Goal: Find specific page/section: Find specific page/section

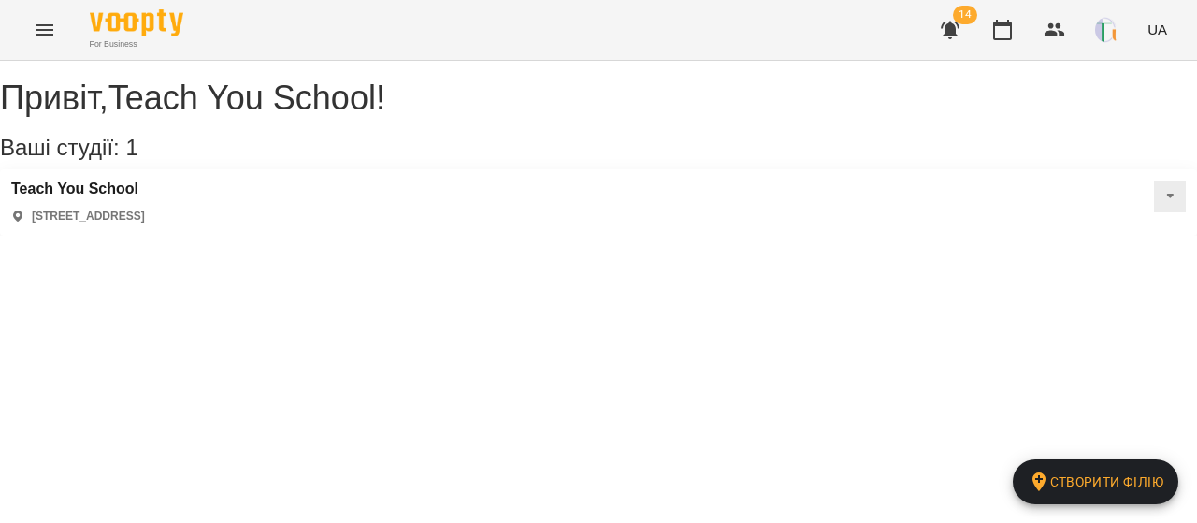
click at [954, 30] on icon "button" at bounding box center [950, 31] width 19 height 18
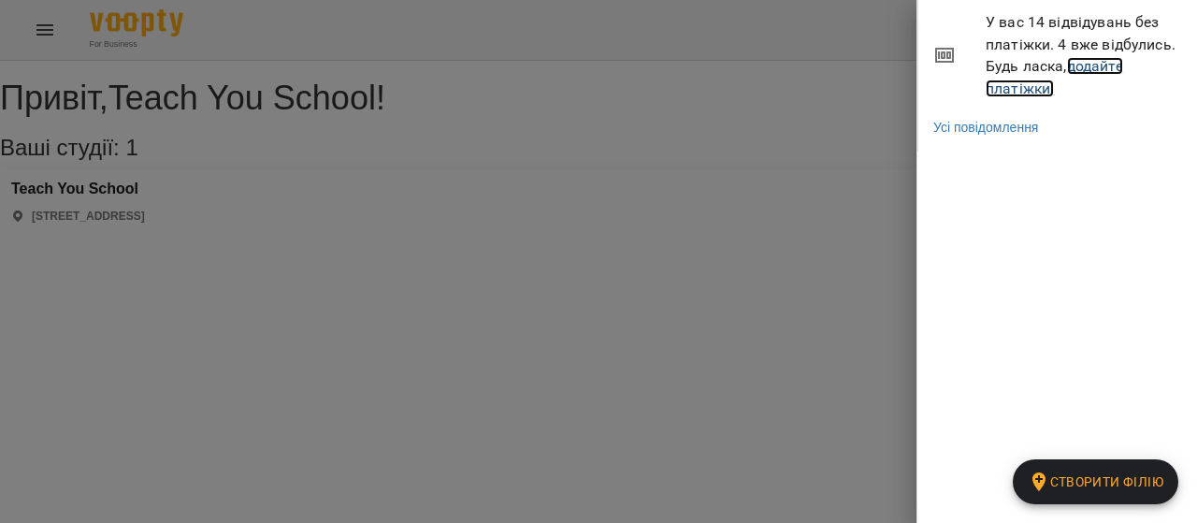
click at [1020, 93] on link "додайте платіжки!" at bounding box center [1053, 77] width 137 height 40
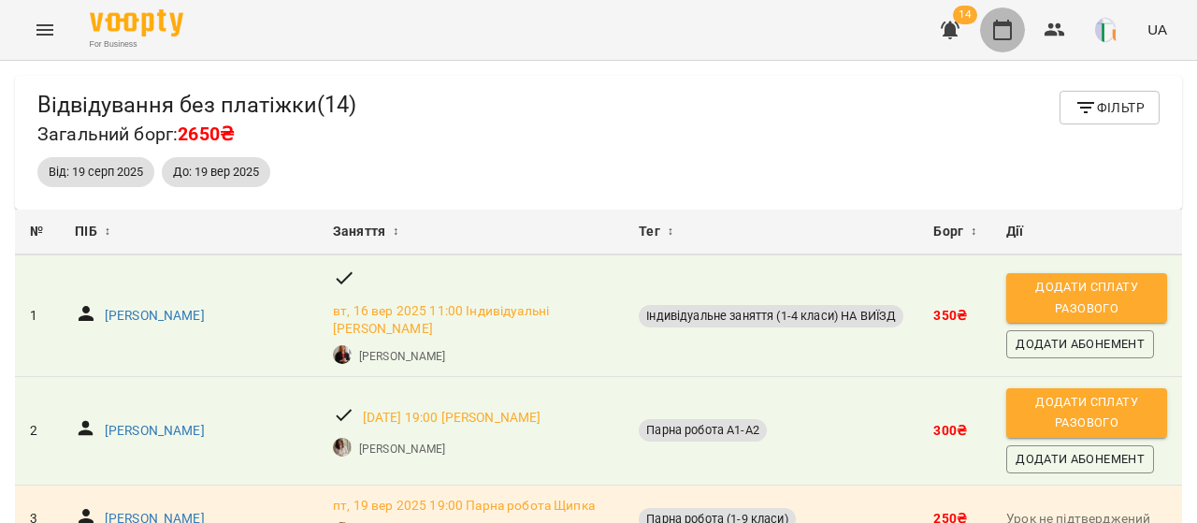
click at [1009, 26] on icon "button" at bounding box center [1002, 30] width 22 height 22
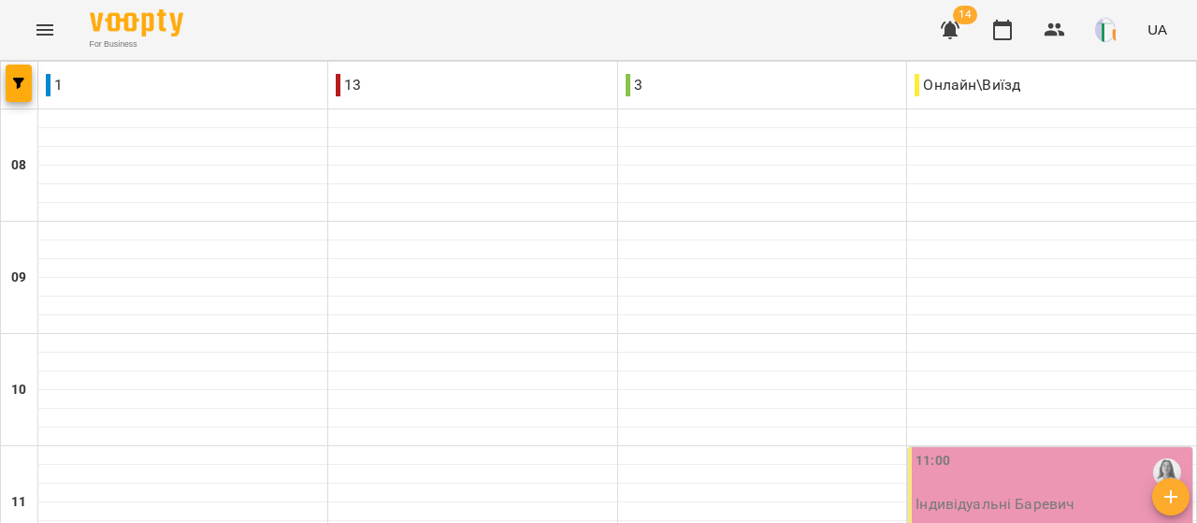
scroll to position [900, 0]
click at [36, 35] on icon "Menu" at bounding box center [45, 30] width 22 height 22
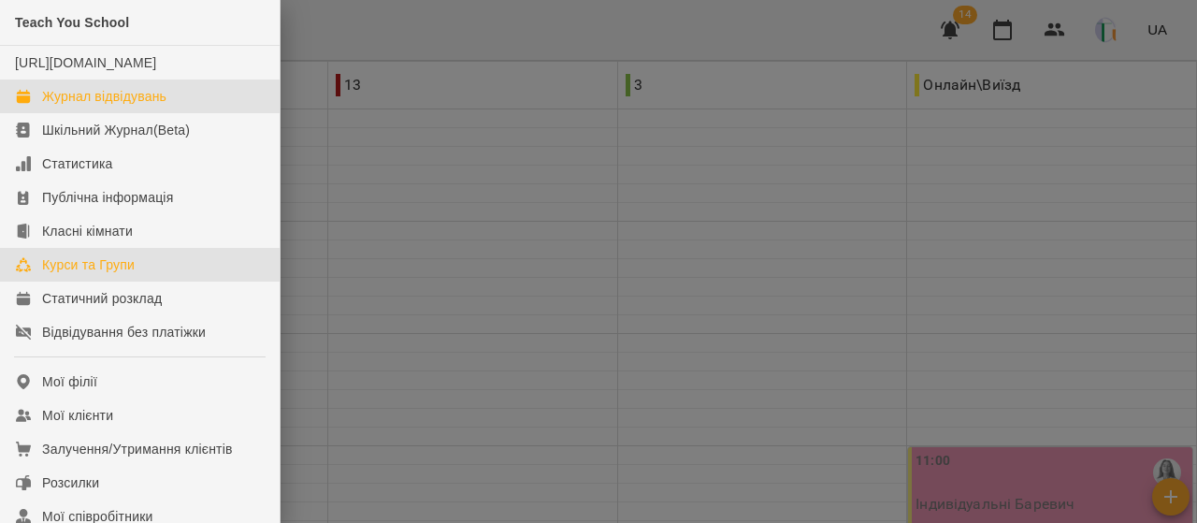
click at [96, 274] on div "Курси та Групи" at bounding box center [88, 264] width 93 height 19
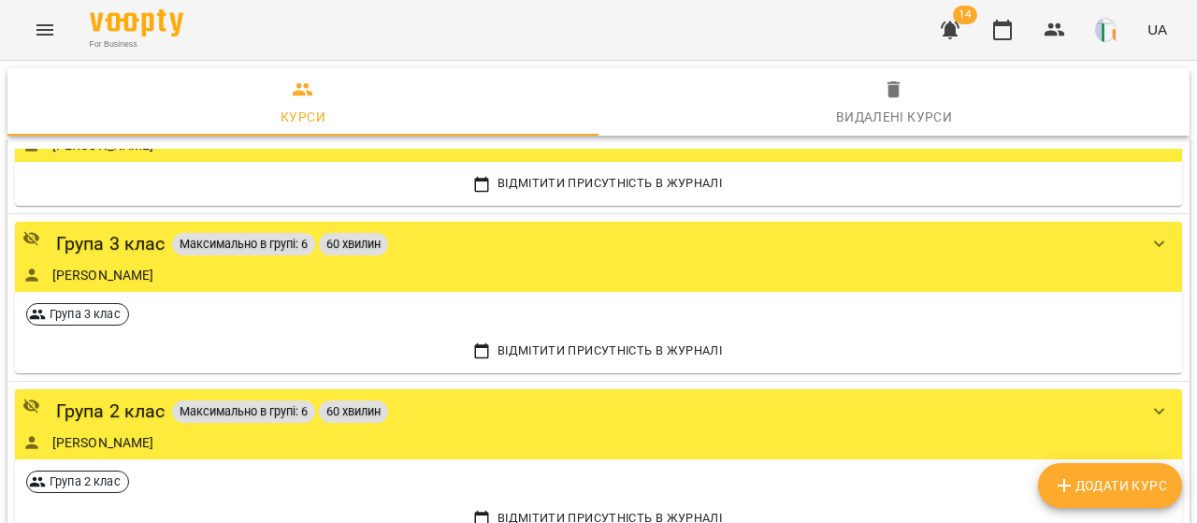
scroll to position [2849, 0]
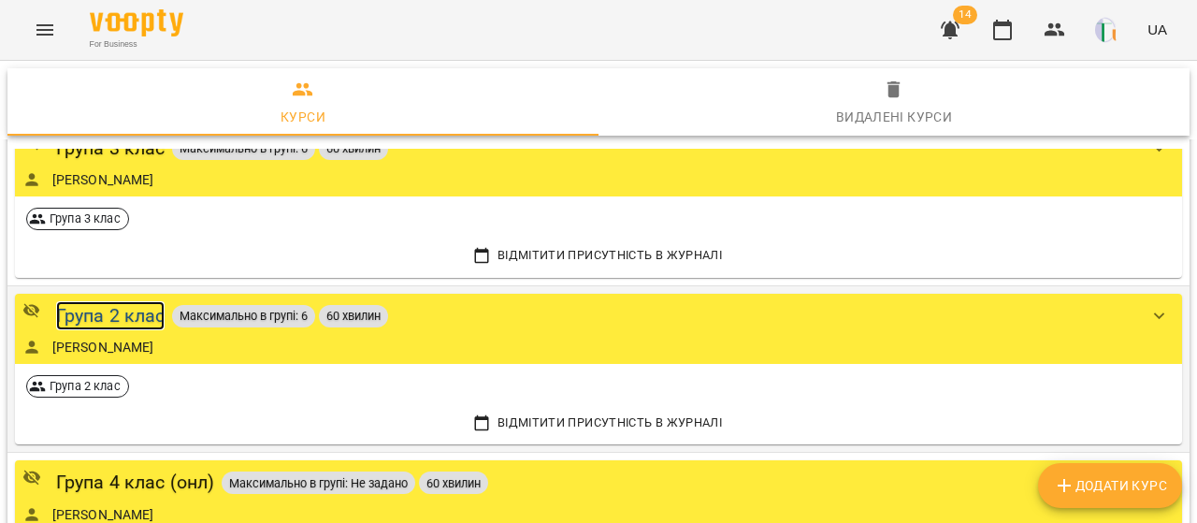
click at [114, 302] on div "Група 2 клас" at bounding box center [110, 315] width 109 height 29
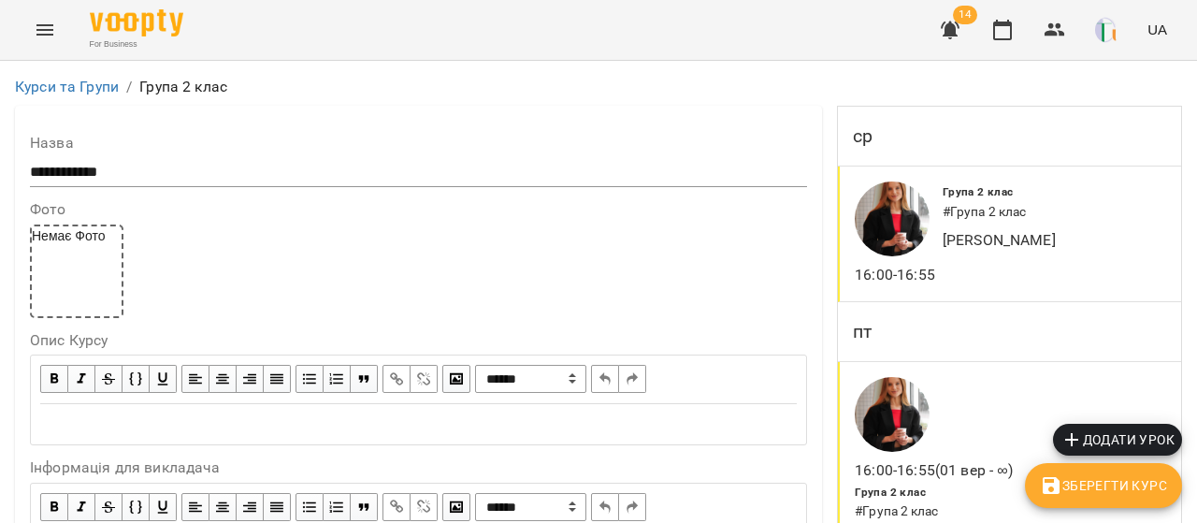
scroll to position [1433, 0]
